Goal: Complete application form

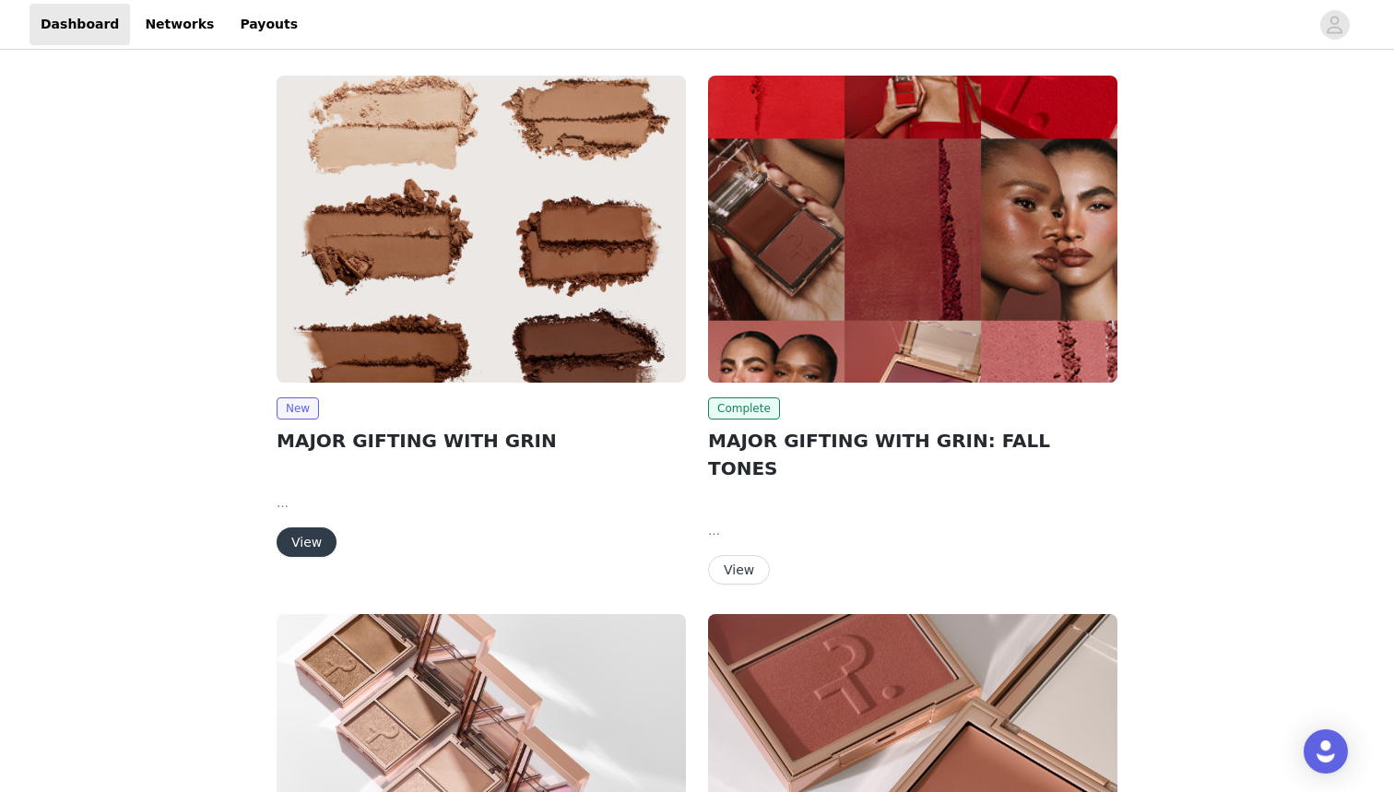
click at [357, 363] on img at bounding box center [481, 229] width 409 height 307
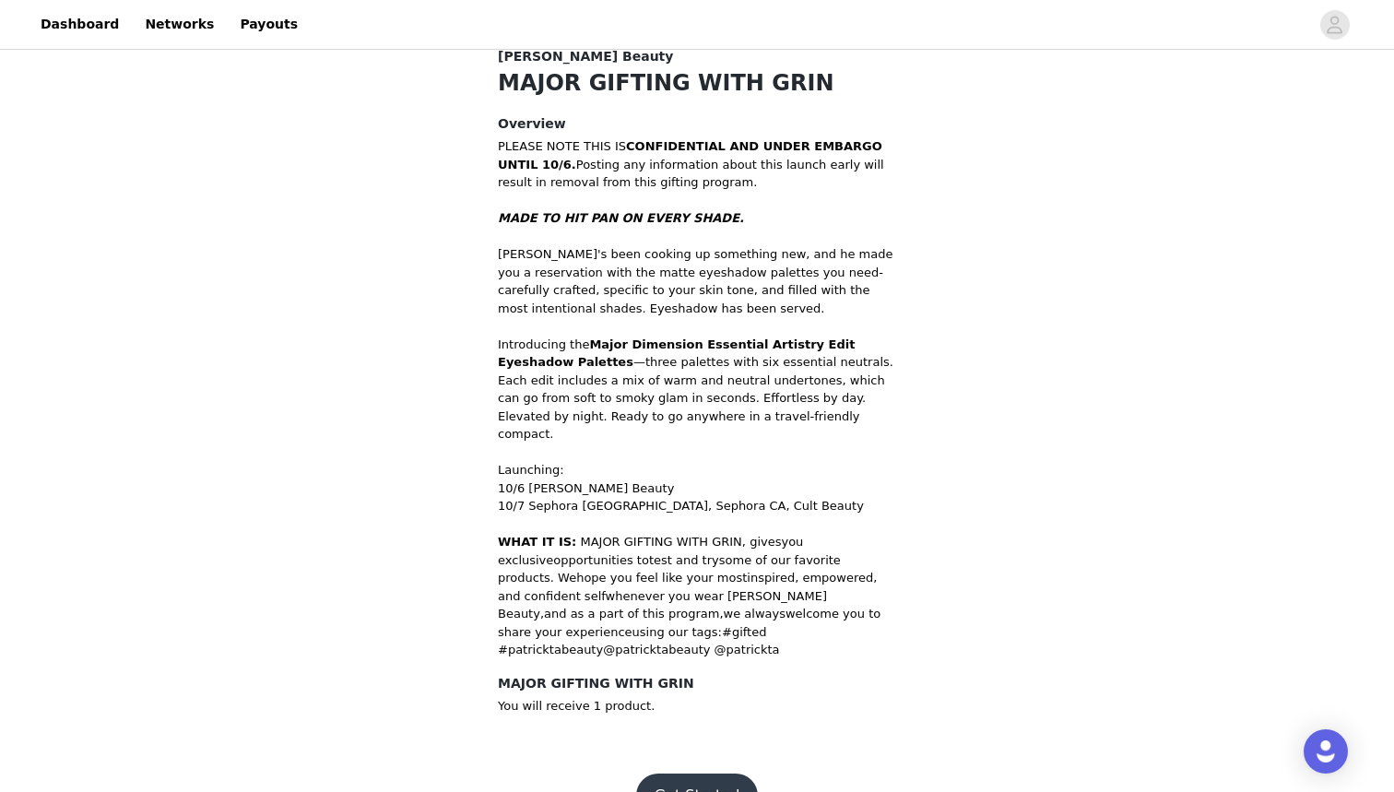
scroll to position [500, 0]
click at [723, 774] on button "Get Started" at bounding box center [697, 796] width 123 height 44
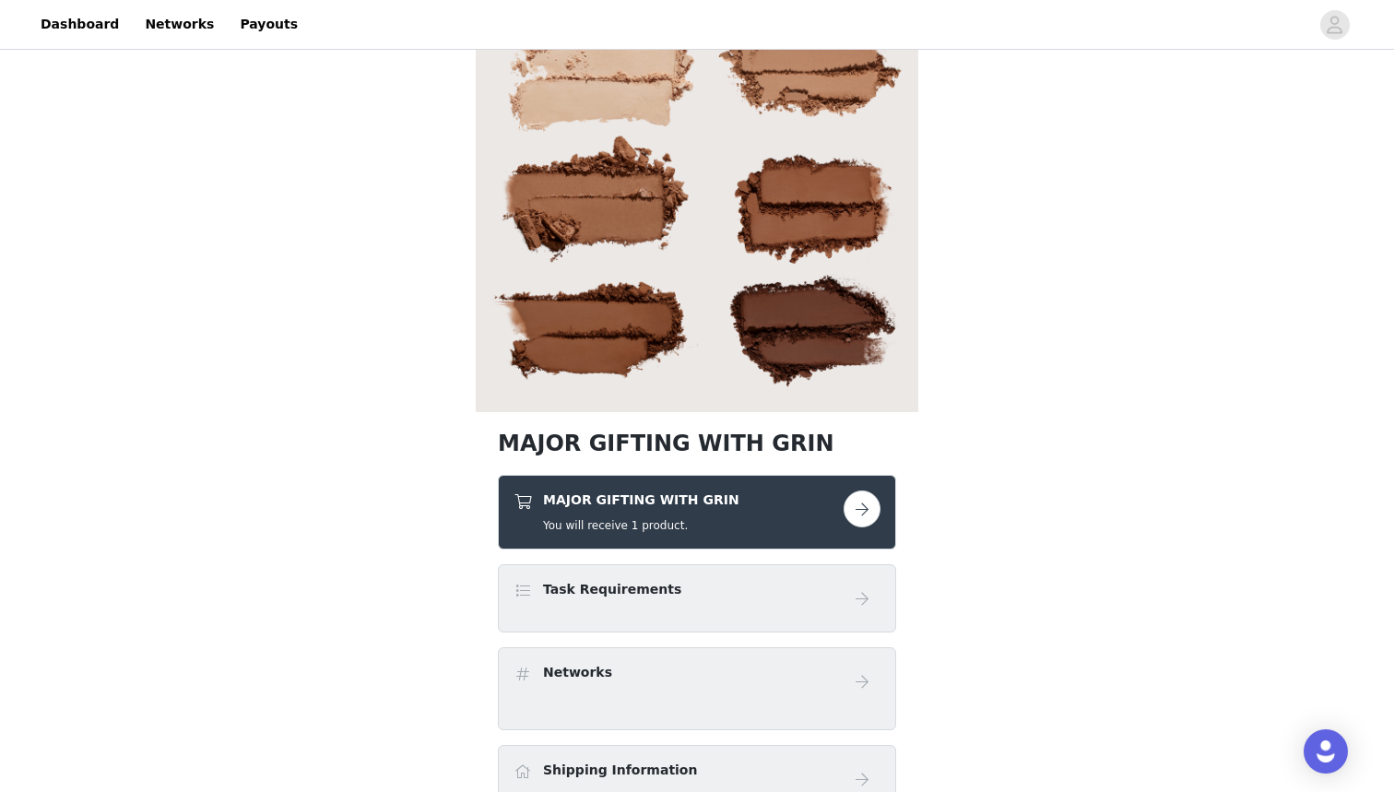
scroll to position [110, 0]
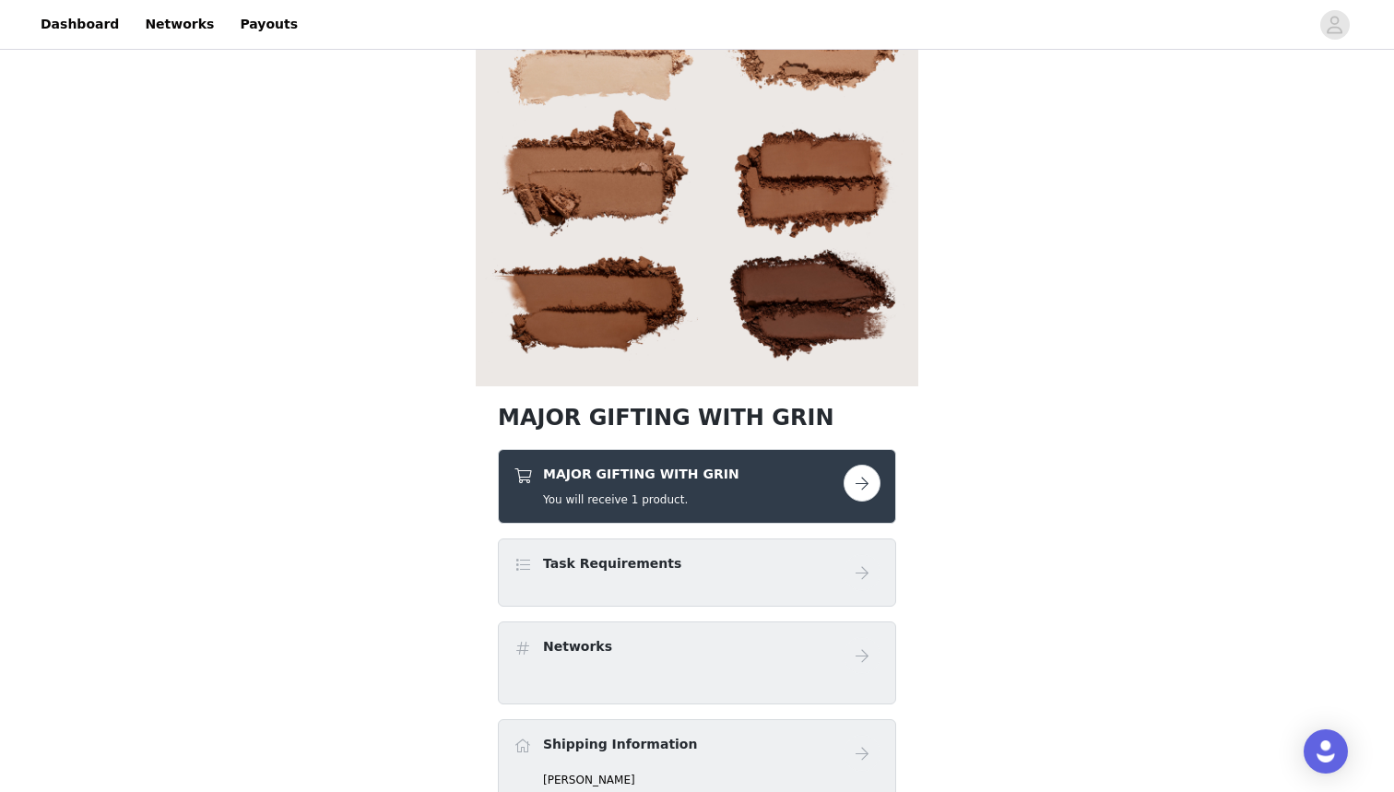
click at [859, 476] on button "button" at bounding box center [862, 483] width 37 height 37
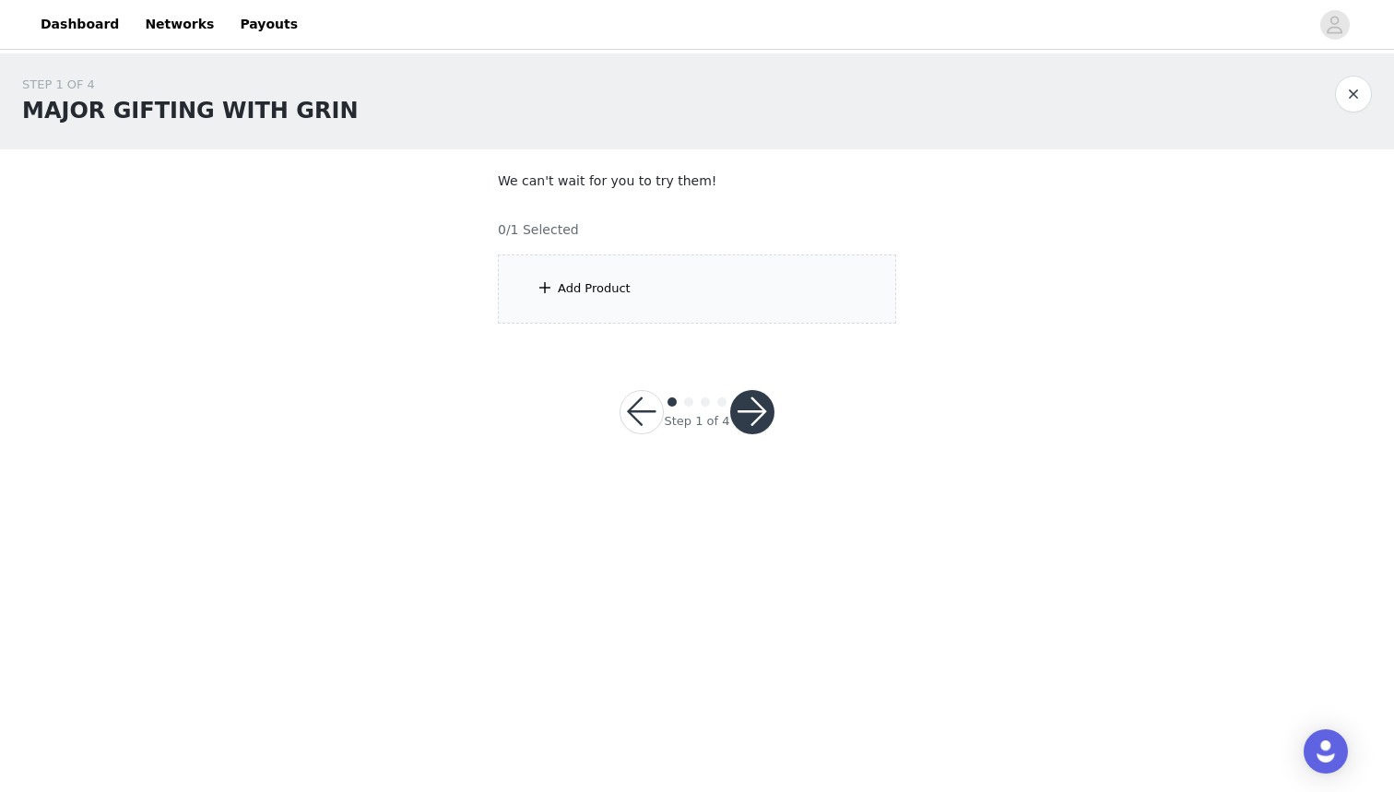
click at [724, 296] on div "Add Product" at bounding box center [697, 288] width 398 height 69
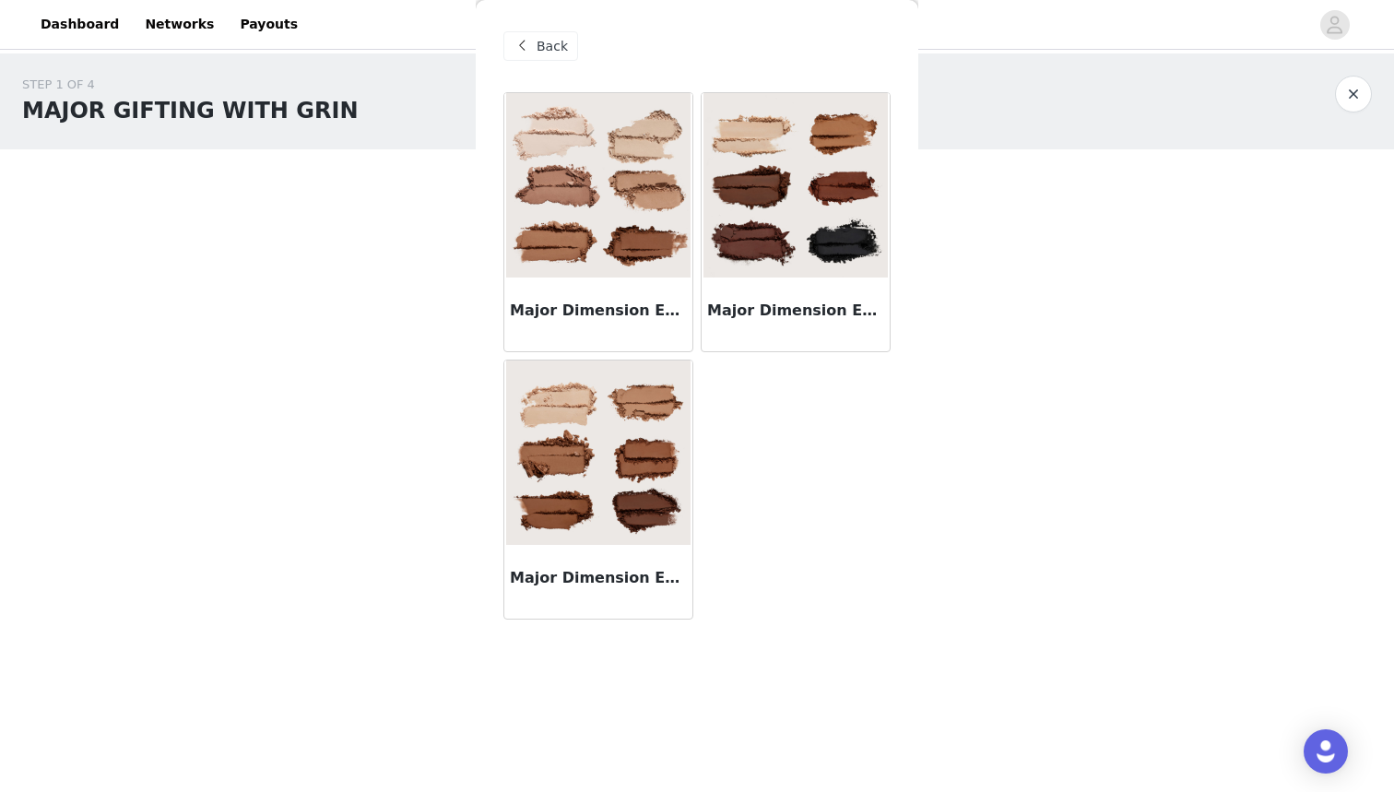
click at [594, 585] on h3 "Major Dimension Essential Artistry Edit Eyeshadow Palette - Medium" at bounding box center [598, 578] width 177 height 22
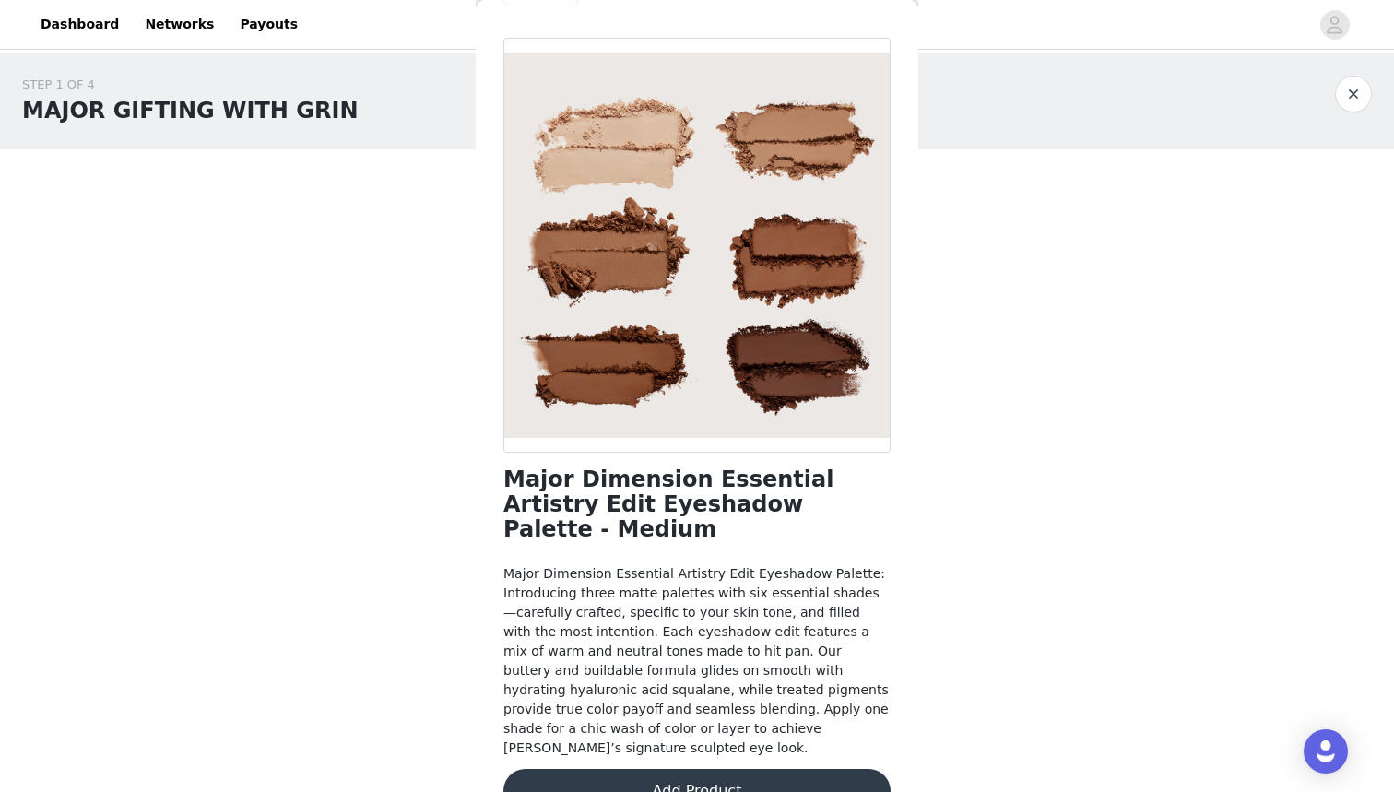
scroll to position [53, 0]
click at [1343, 98] on button "button" at bounding box center [1353, 94] width 37 height 37
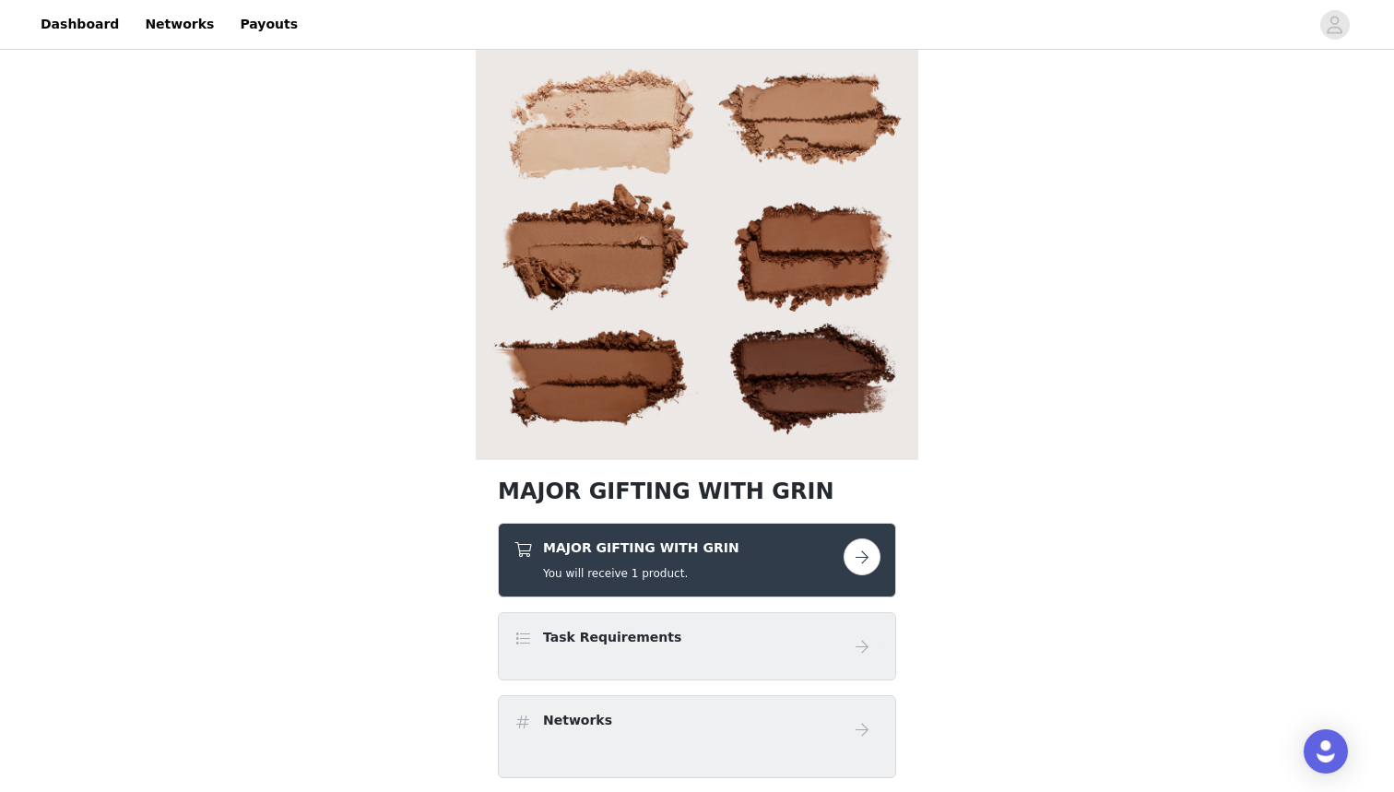
scroll to position [42, 0]
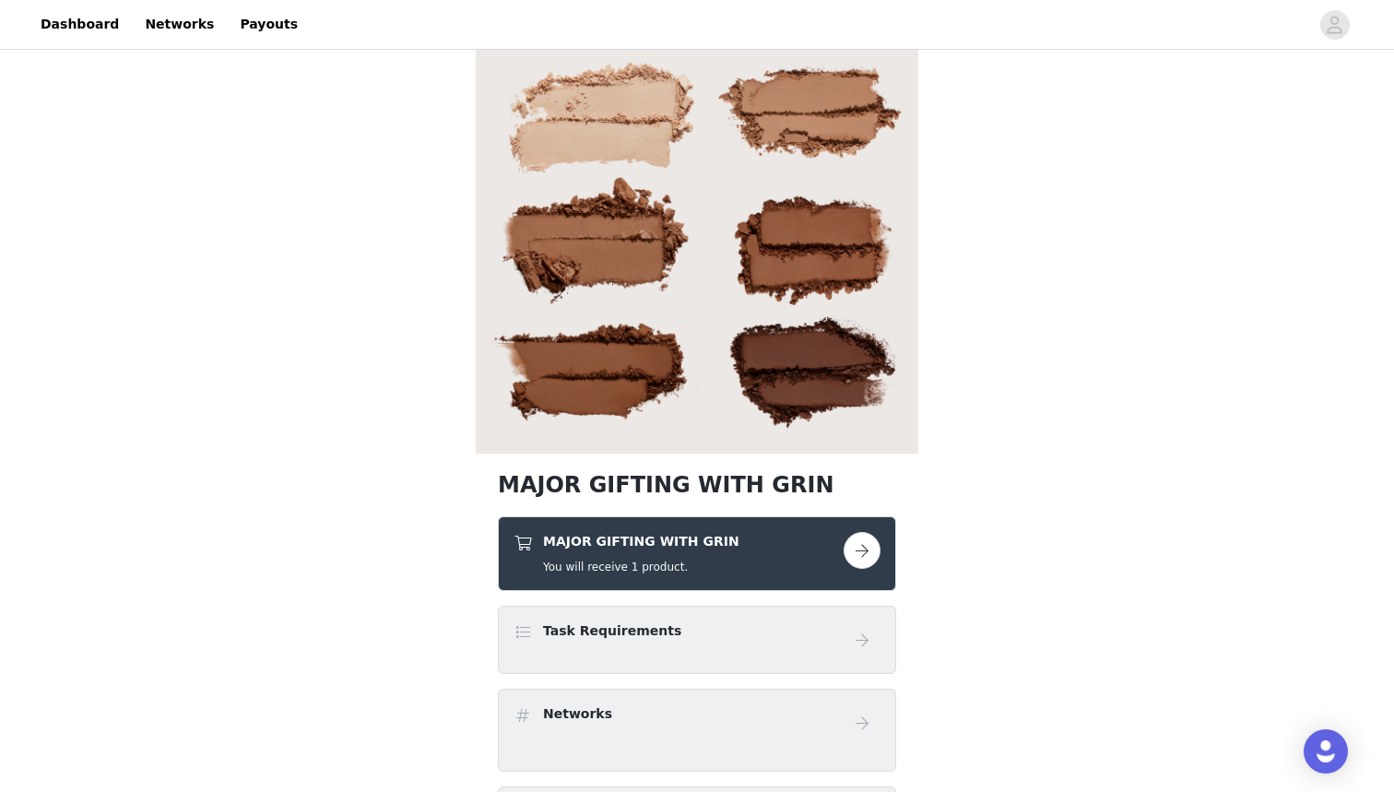
click at [655, 565] on h5 "You will receive 1 product." at bounding box center [641, 567] width 196 height 17
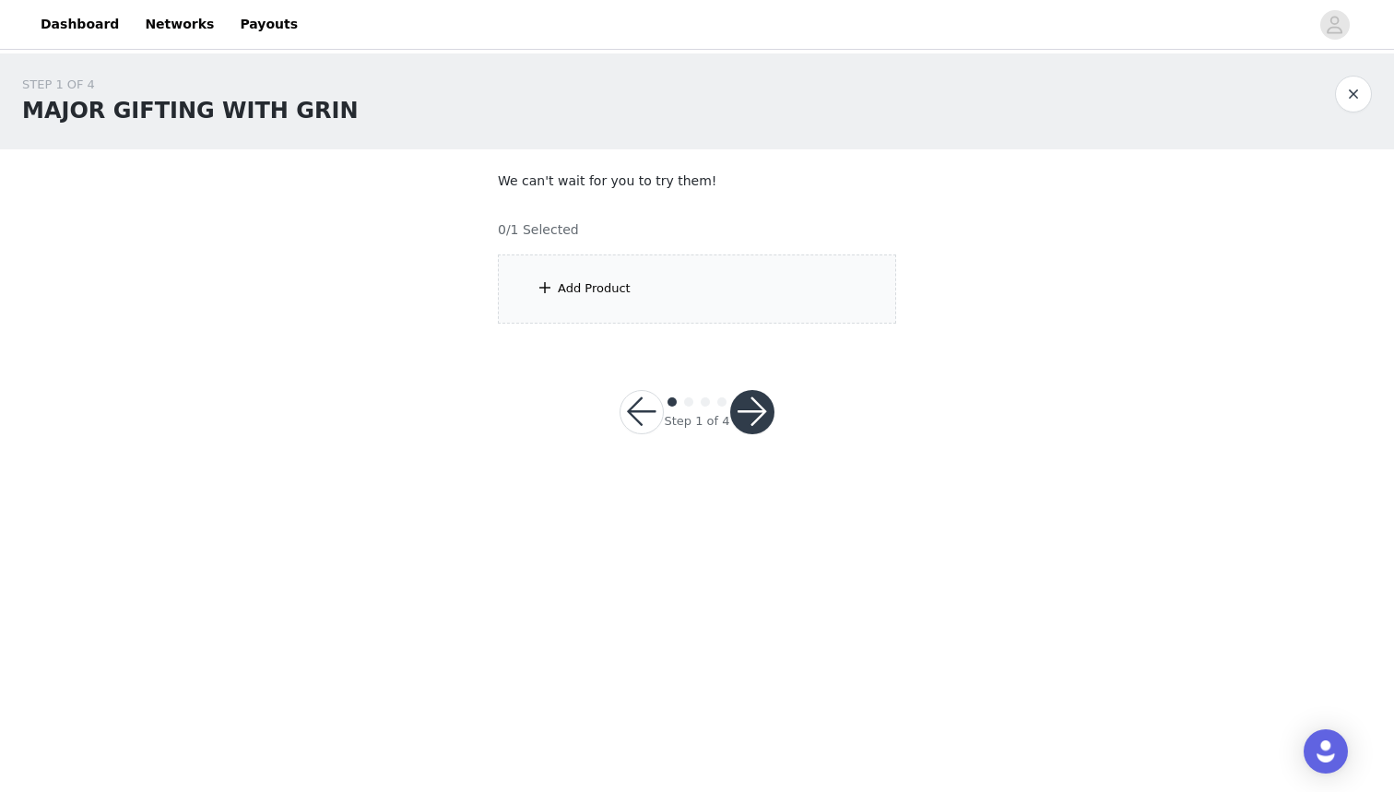
click at [681, 298] on div "Add Product" at bounding box center [697, 288] width 398 height 69
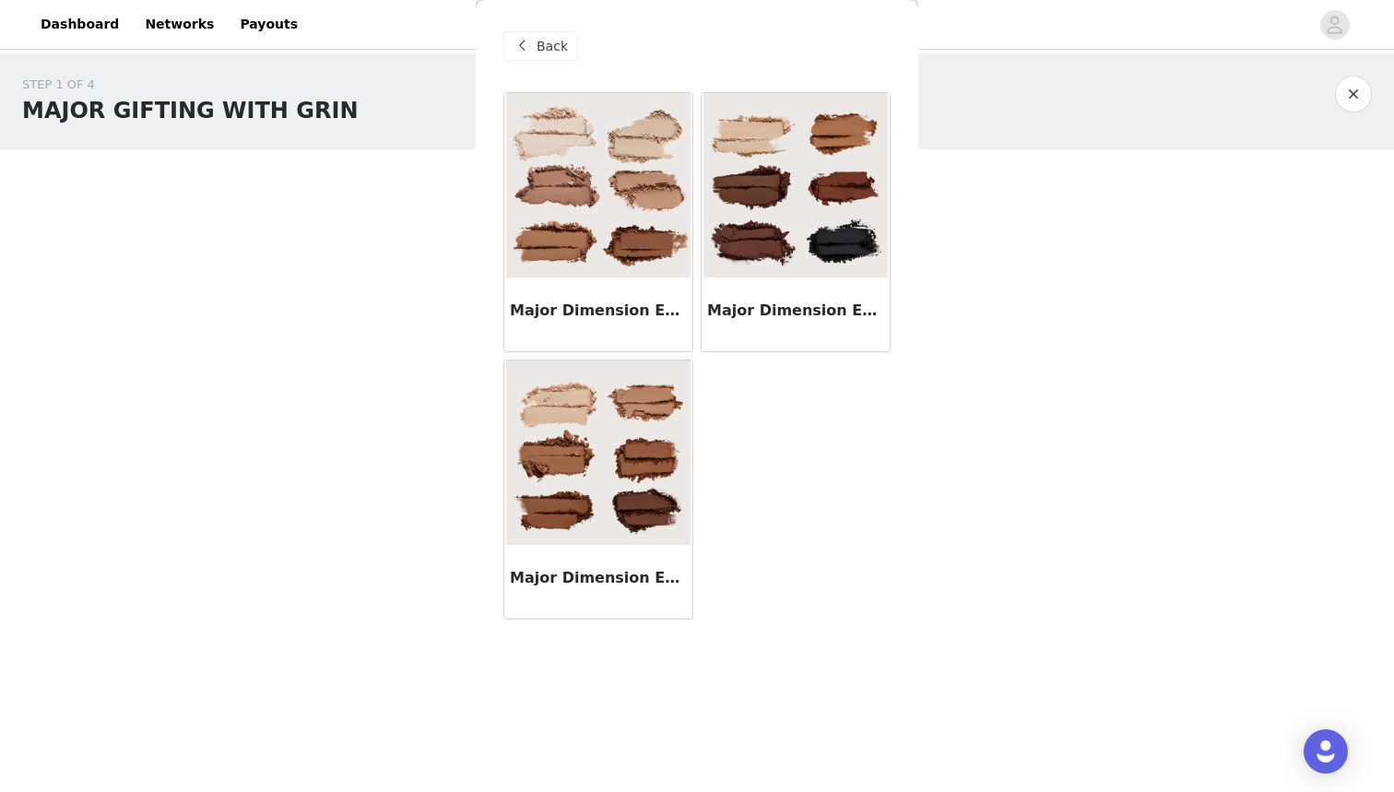
click at [813, 271] on img at bounding box center [795, 185] width 184 height 184
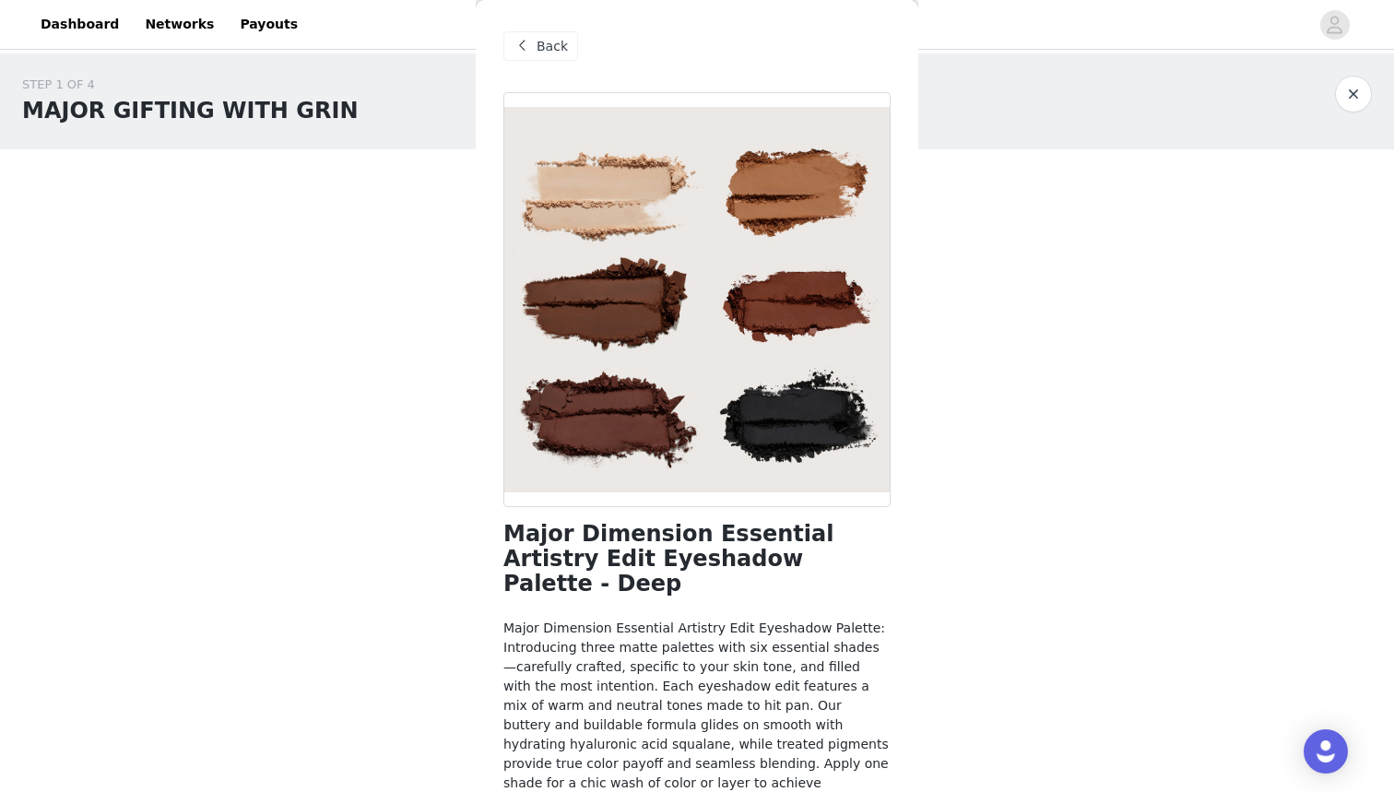
click at [543, 38] on span "Back" at bounding box center [552, 46] width 31 height 19
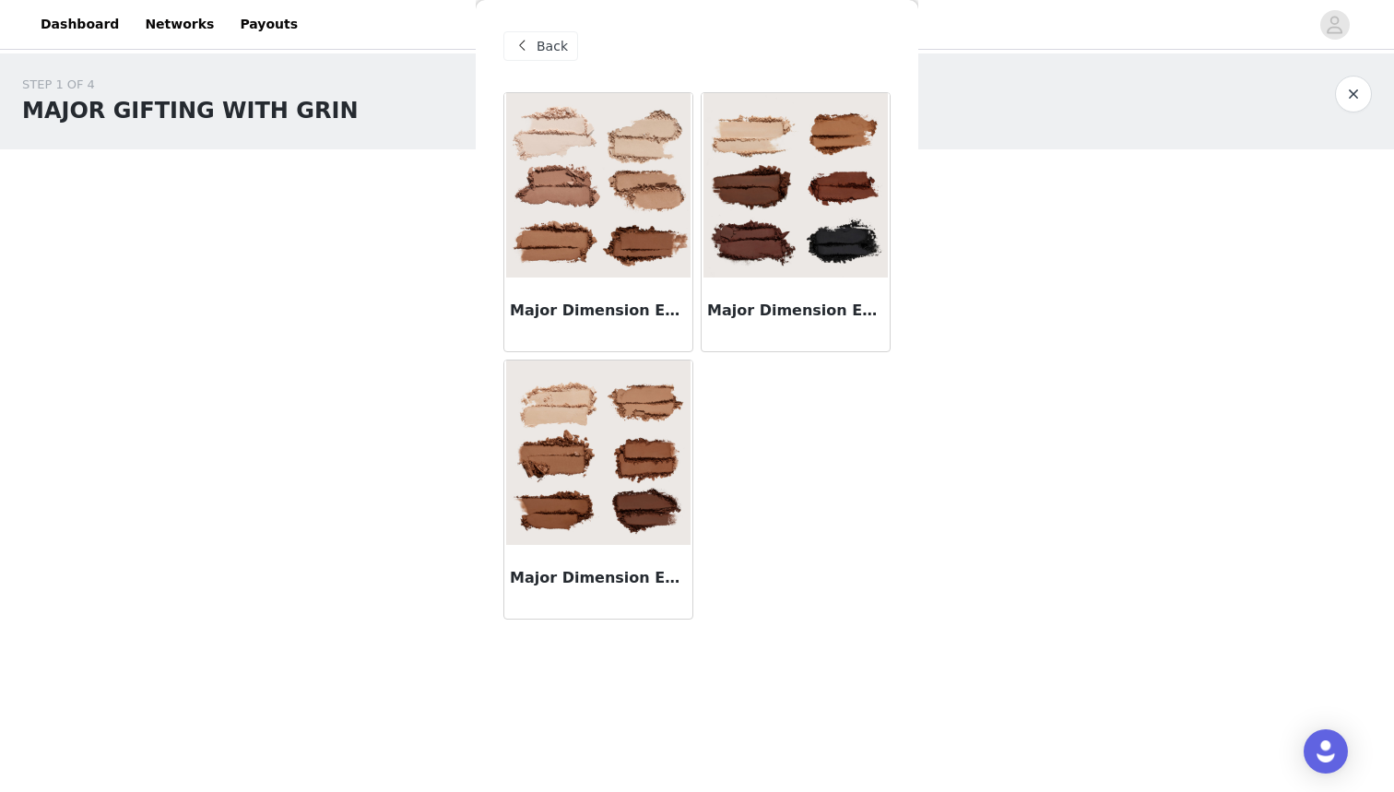
click at [622, 488] on img at bounding box center [598, 452] width 184 height 184
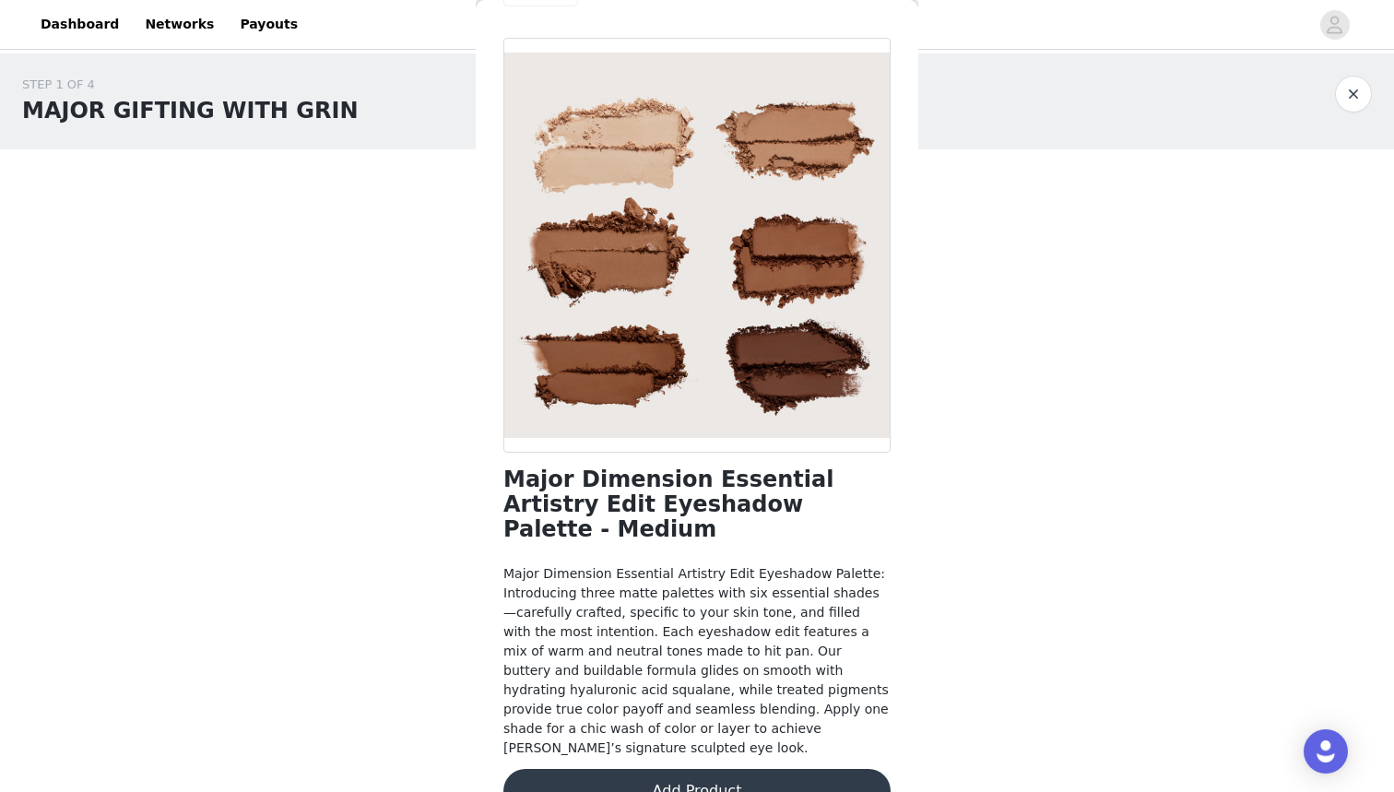
scroll to position [53, 0]
click at [713, 770] on button "Add Product" at bounding box center [696, 792] width 387 height 44
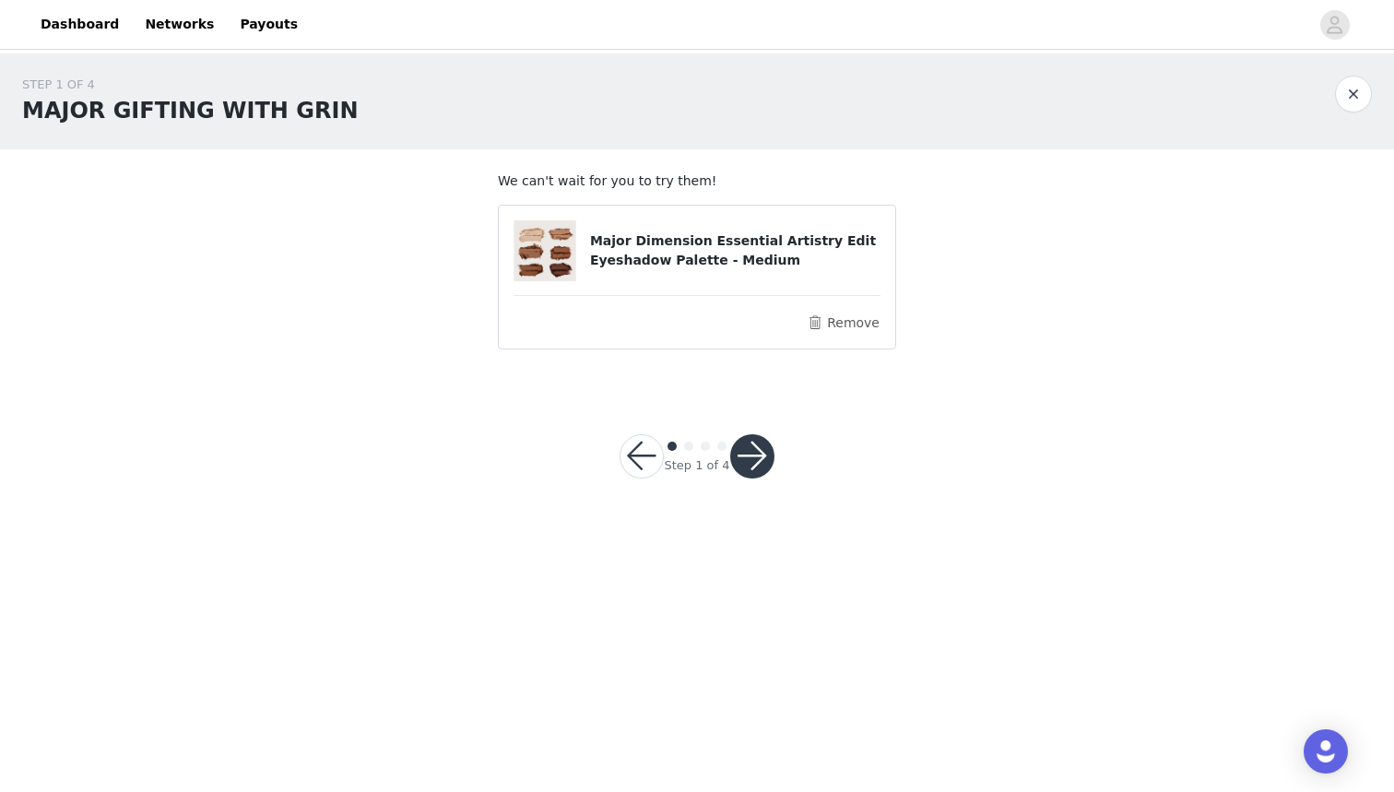
click at [761, 459] on button "button" at bounding box center [752, 456] width 44 height 44
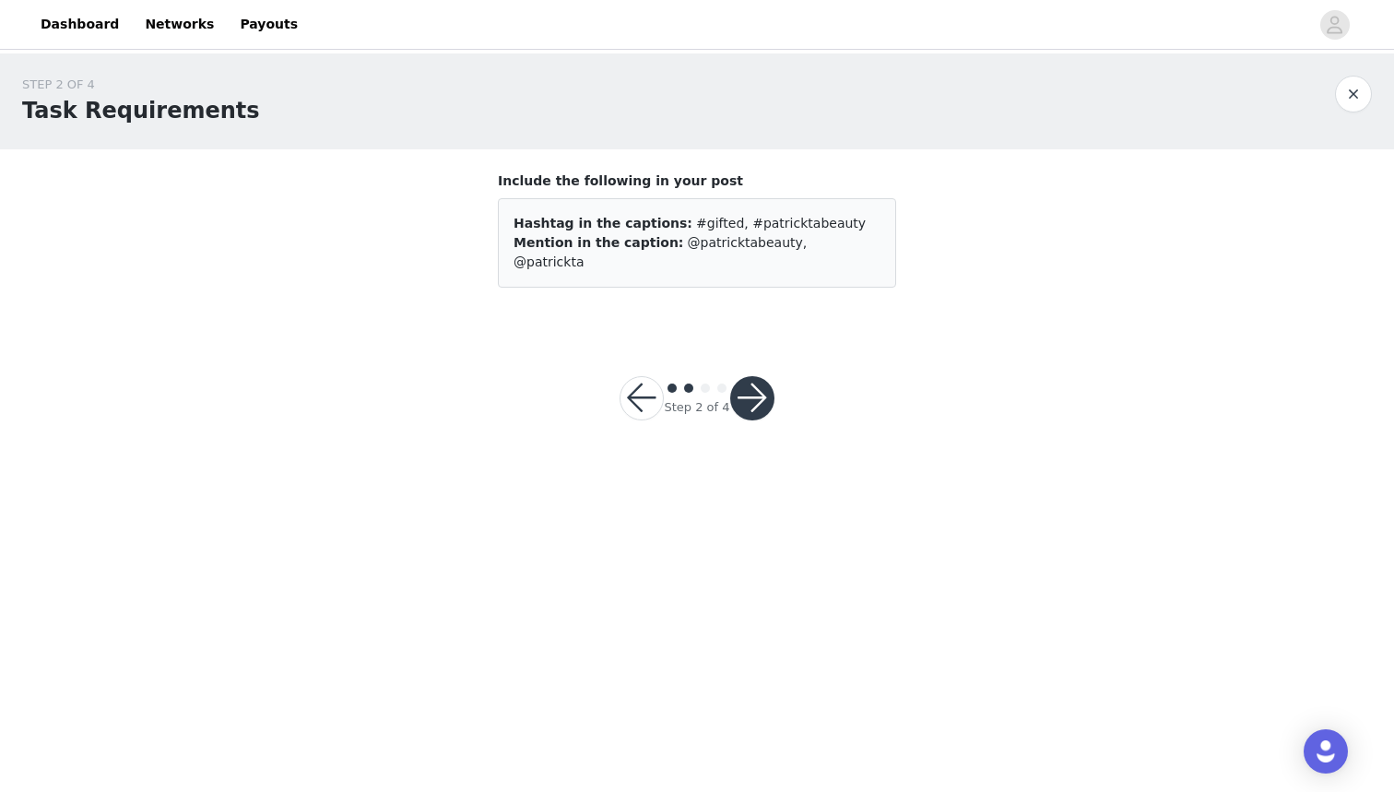
click at [755, 385] on button "button" at bounding box center [752, 398] width 44 height 44
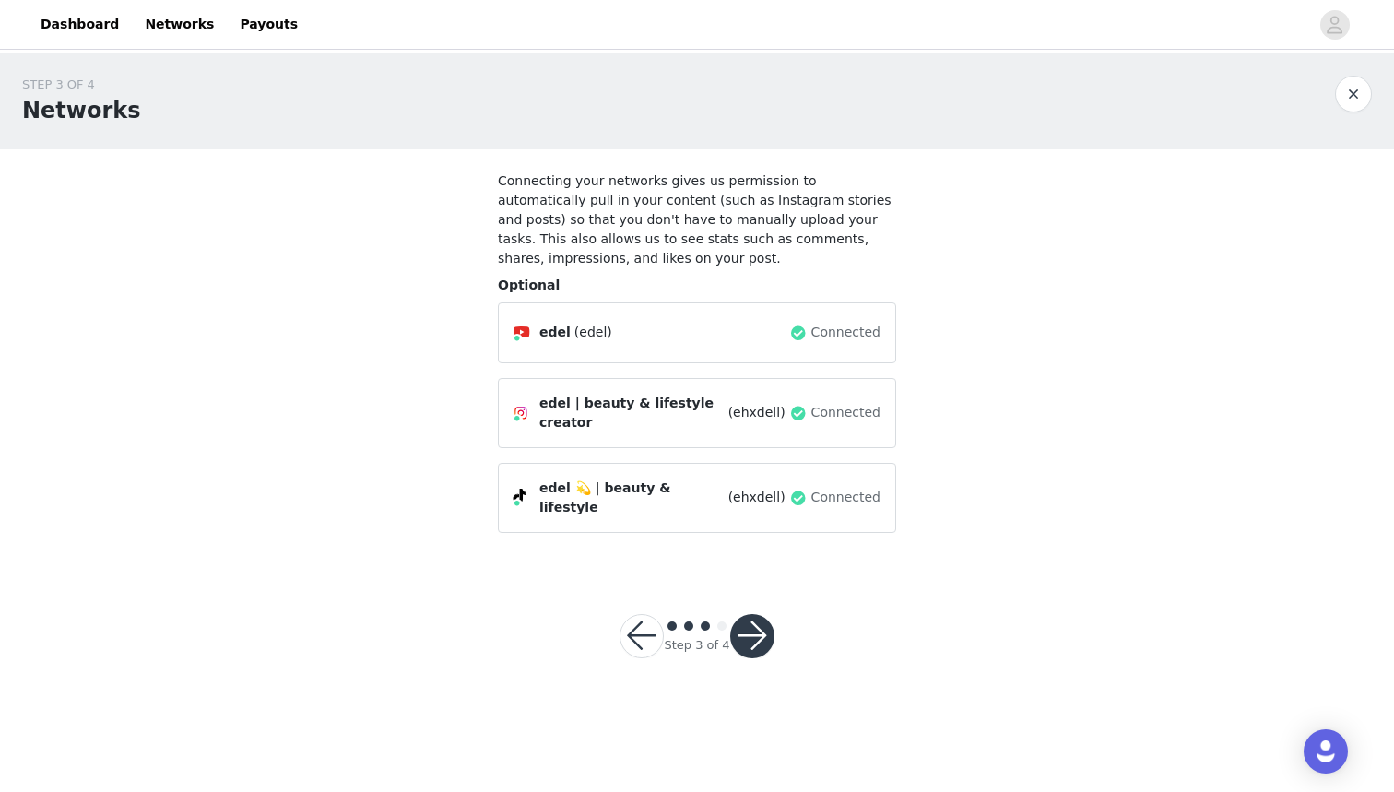
click at [764, 644] on button "button" at bounding box center [752, 636] width 44 height 44
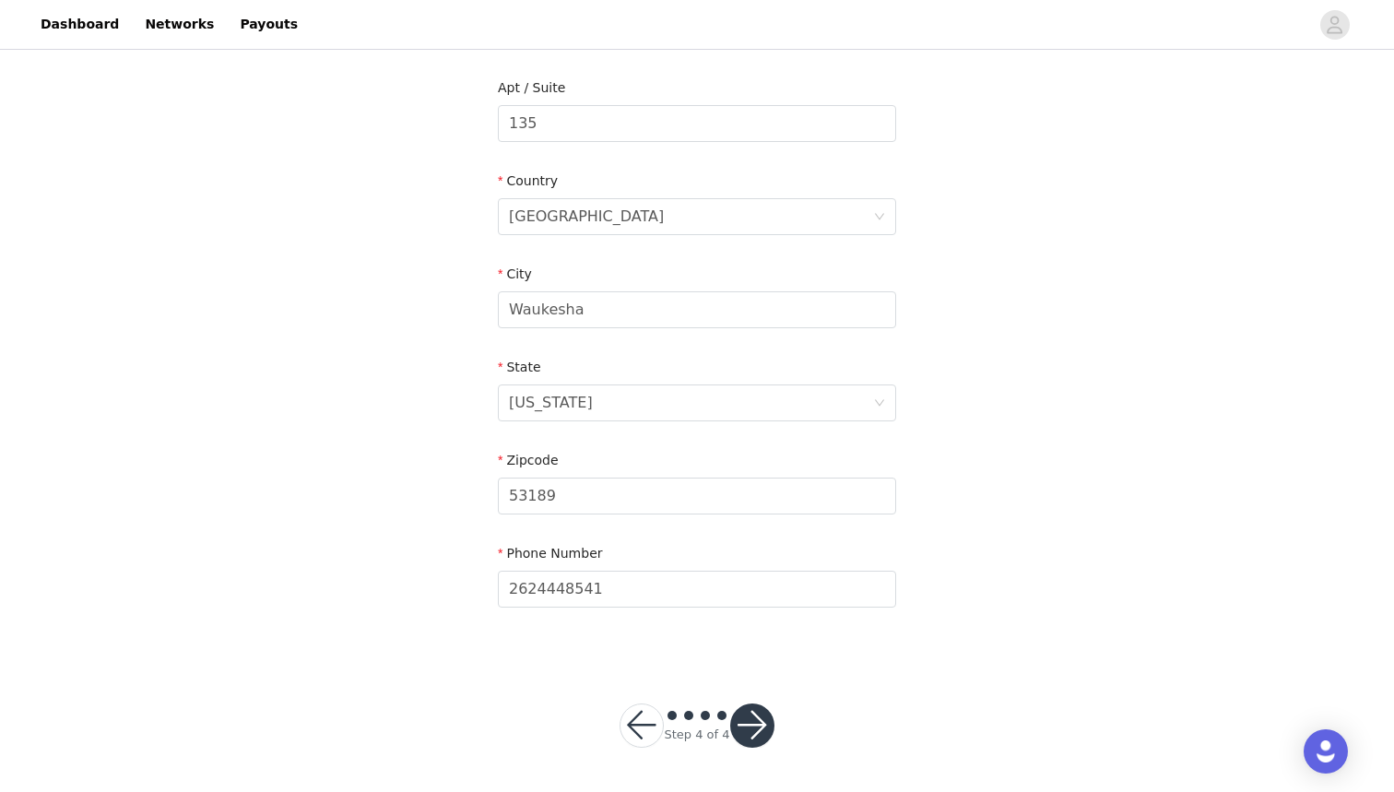
scroll to position [465, 0]
click at [759, 725] on button "button" at bounding box center [752, 726] width 44 height 44
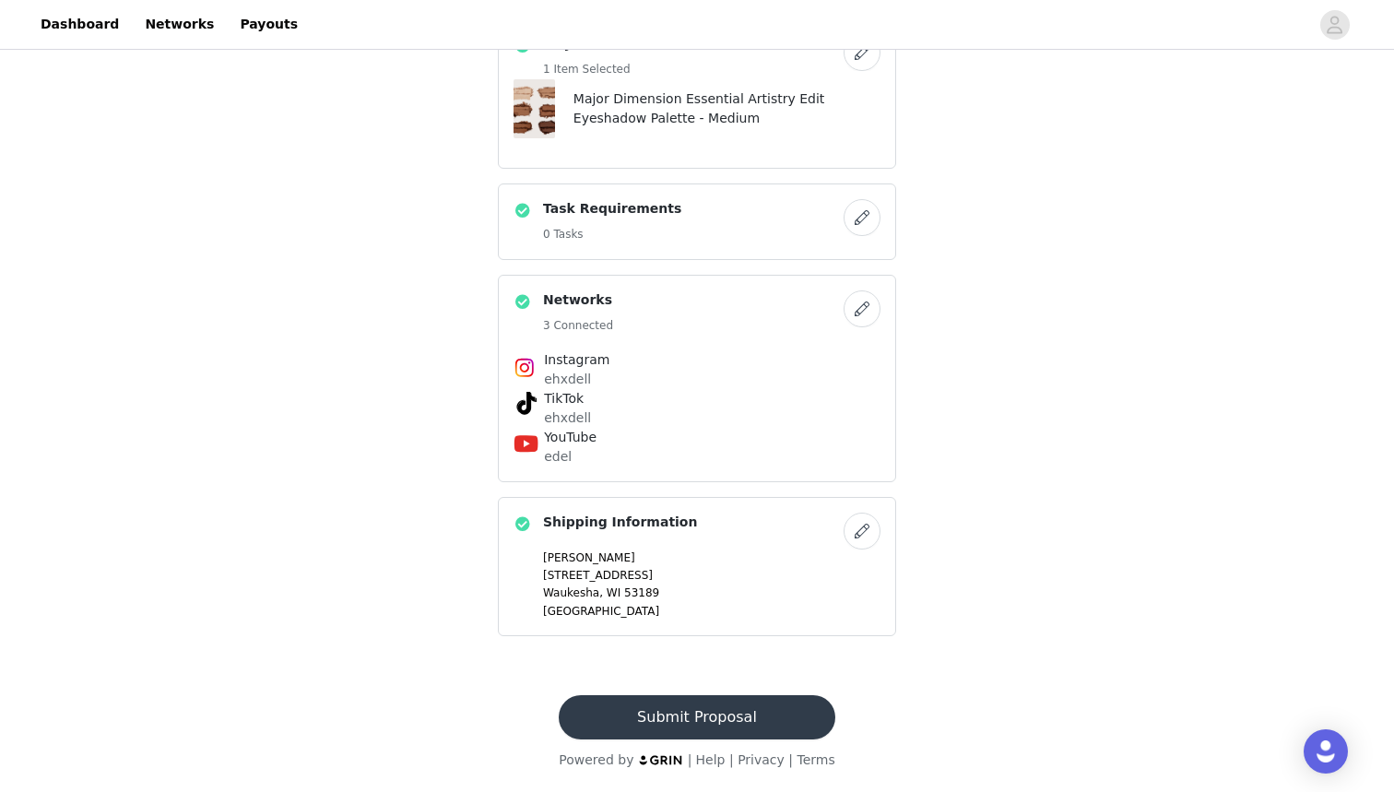
click at [759, 725] on button "Submit Proposal" at bounding box center [697, 717] width 276 height 44
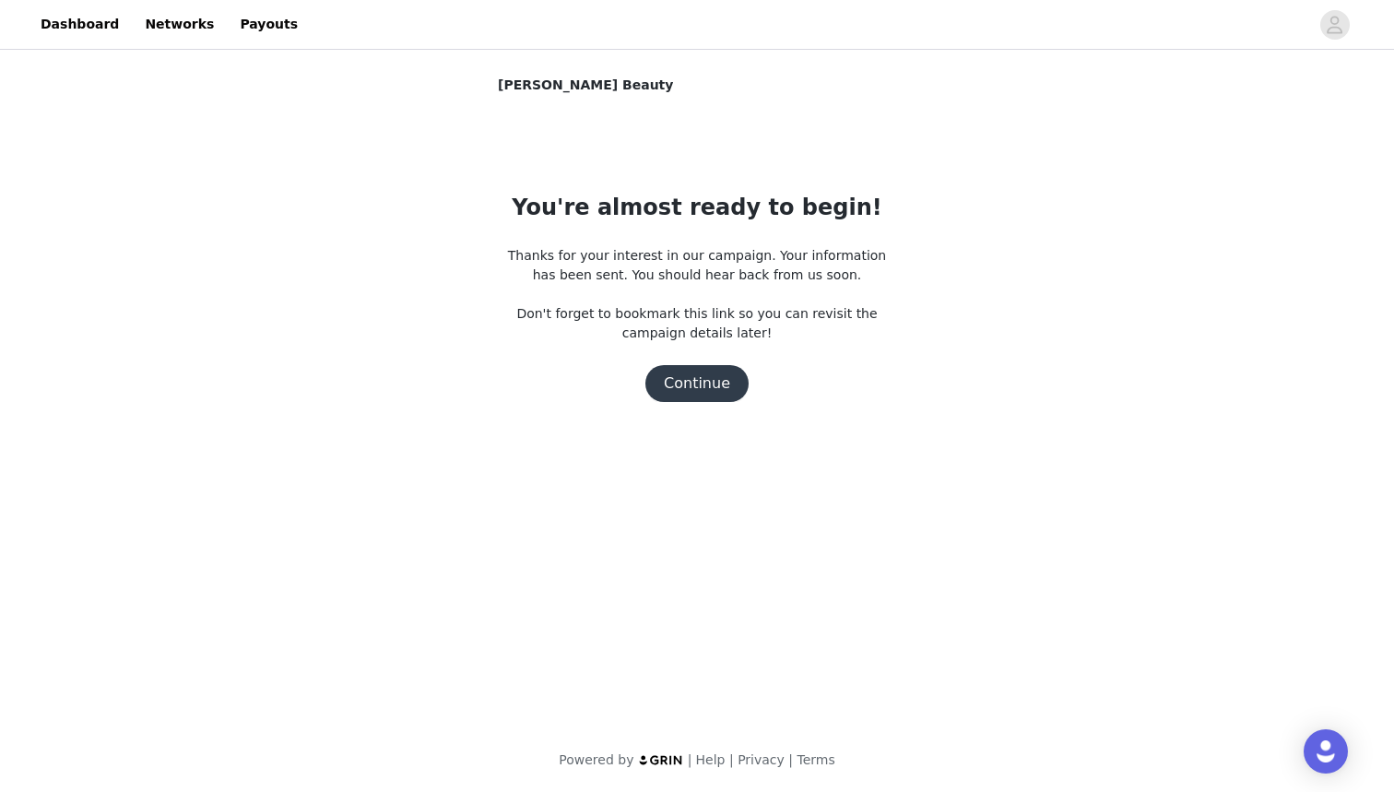
click at [710, 387] on button "Continue" at bounding box center [696, 383] width 103 height 37
